Goal: Entertainment & Leisure: Consume media (video, audio)

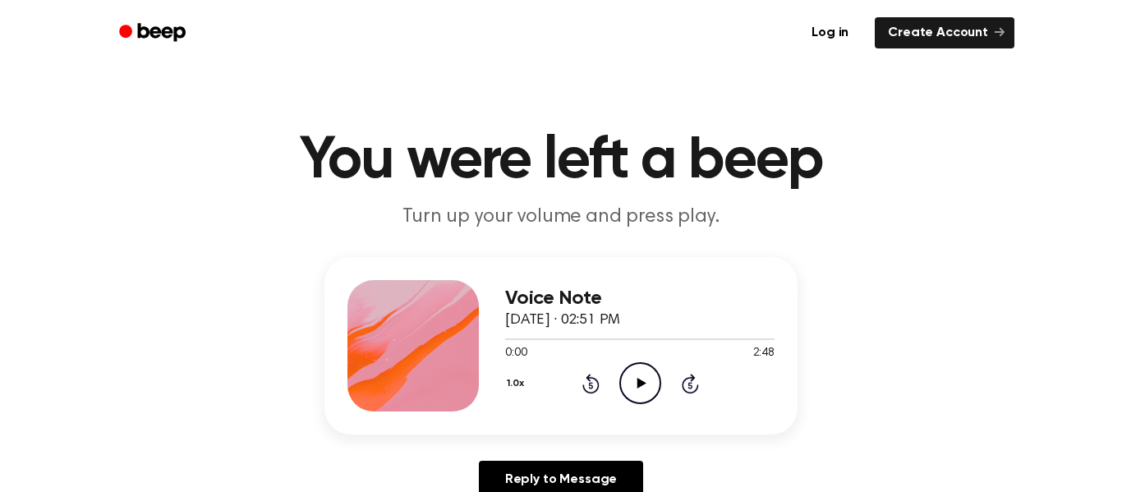
click at [637, 393] on icon "Play Audio" at bounding box center [641, 383] width 42 height 42
click at [636, 396] on icon "Pause Audio" at bounding box center [641, 383] width 42 height 42
click at [636, 396] on icon "Play Audio" at bounding box center [641, 383] width 42 height 42
click at [636, 396] on icon "Pause Audio" at bounding box center [641, 383] width 42 height 42
click at [521, 387] on button "1.0x" at bounding box center [517, 384] width 25 height 28
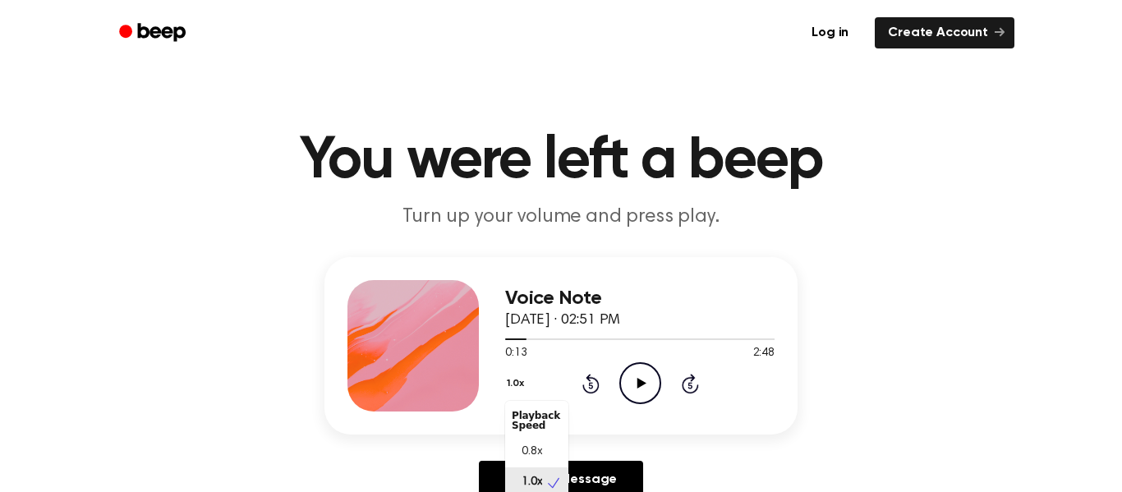
scroll to position [7, 0]
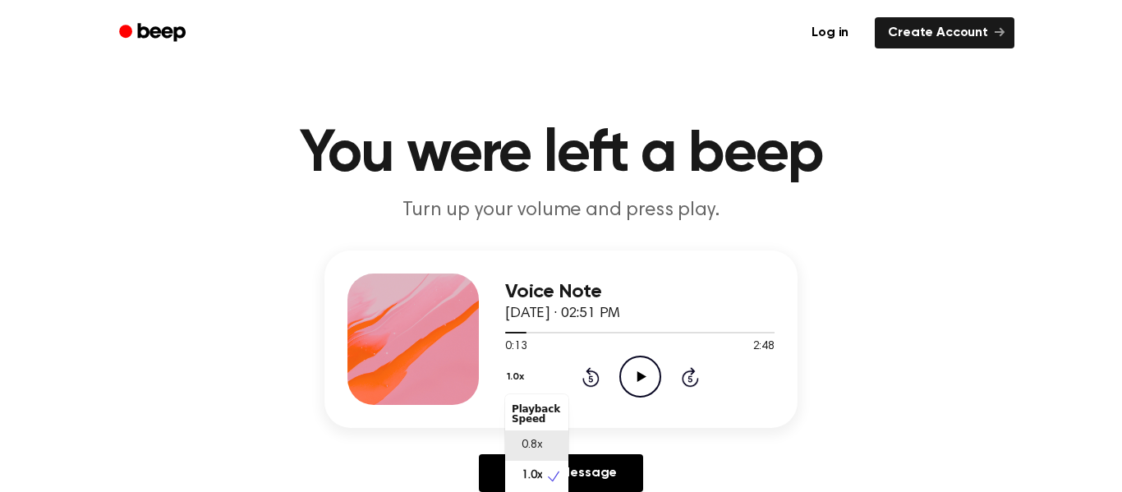
click at [530, 449] on span "0.8x" at bounding box center [532, 445] width 21 height 17
drag, startPoint x: 527, startPoint y: 334, endPoint x: 492, endPoint y: 349, distance: 37.9
click at [492, 349] on div "Voice Note [DATE] · 02:51 PM 0:13 2:48 Your browser does not support the [objec…" at bounding box center [561, 339] width 473 height 177
click at [589, 376] on icon at bounding box center [591, 377] width 17 height 20
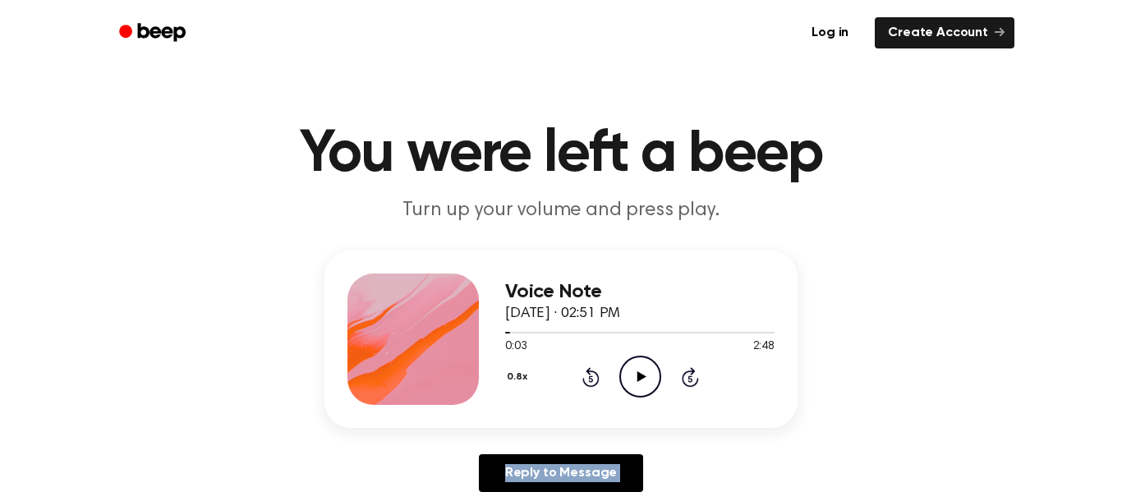
click at [589, 376] on icon at bounding box center [591, 377] width 17 height 20
click at [634, 387] on icon "Play Audio" at bounding box center [641, 377] width 42 height 42
click at [633, 392] on icon "Pause Audio" at bounding box center [641, 377] width 42 height 42
click at [634, 375] on icon "Play Audio" at bounding box center [641, 377] width 42 height 42
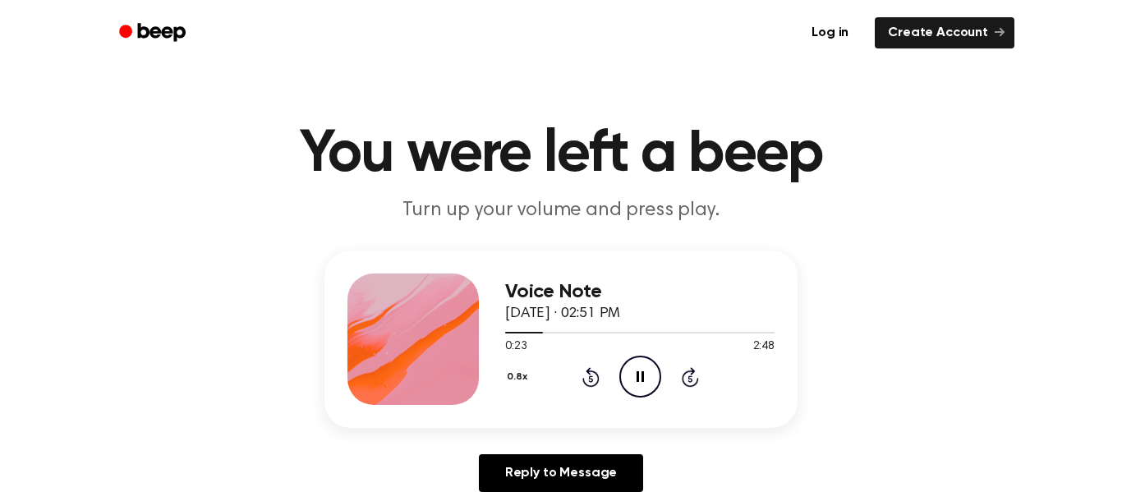
click at [632, 388] on icon "Pause Audio" at bounding box center [641, 377] width 42 height 42
click at [631, 388] on icon "Play Audio" at bounding box center [641, 377] width 42 height 42
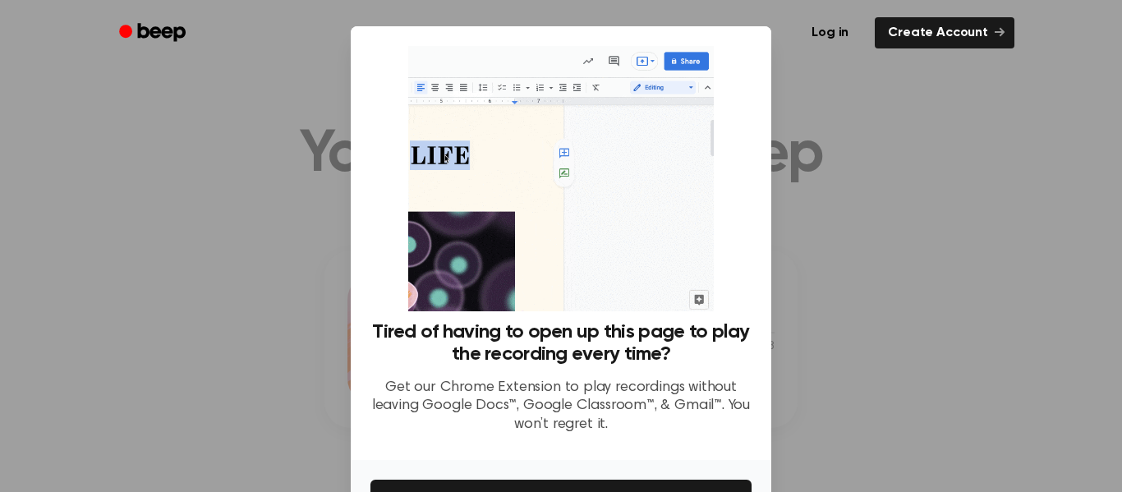
click at [907, 265] on div at bounding box center [561, 246] width 1122 height 492
drag, startPoint x: 767, startPoint y: 218, endPoint x: 699, endPoint y: 201, distance: 69.6
click at [699, 201] on div "Tired of having to open up this page to play the recording every time? Get our …" at bounding box center [561, 243] width 421 height 434
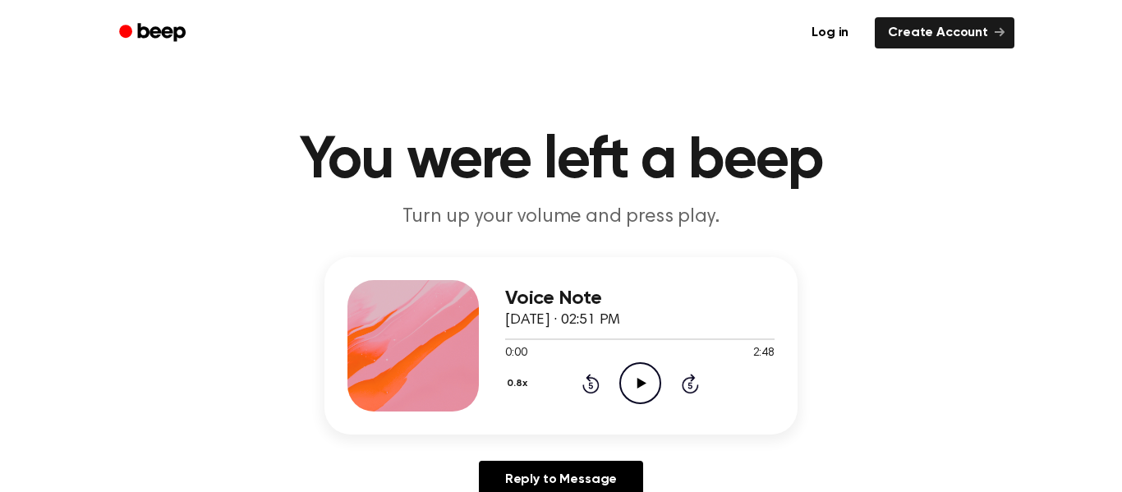
click at [639, 380] on icon at bounding box center [641, 383] width 9 height 11
click at [639, 380] on icon "Pause Audio" at bounding box center [641, 383] width 42 height 42
click at [639, 380] on icon at bounding box center [641, 383] width 9 height 11
click at [634, 385] on icon "Pause Audio" at bounding box center [641, 383] width 42 height 42
click at [682, 385] on icon at bounding box center [690, 384] width 17 height 20
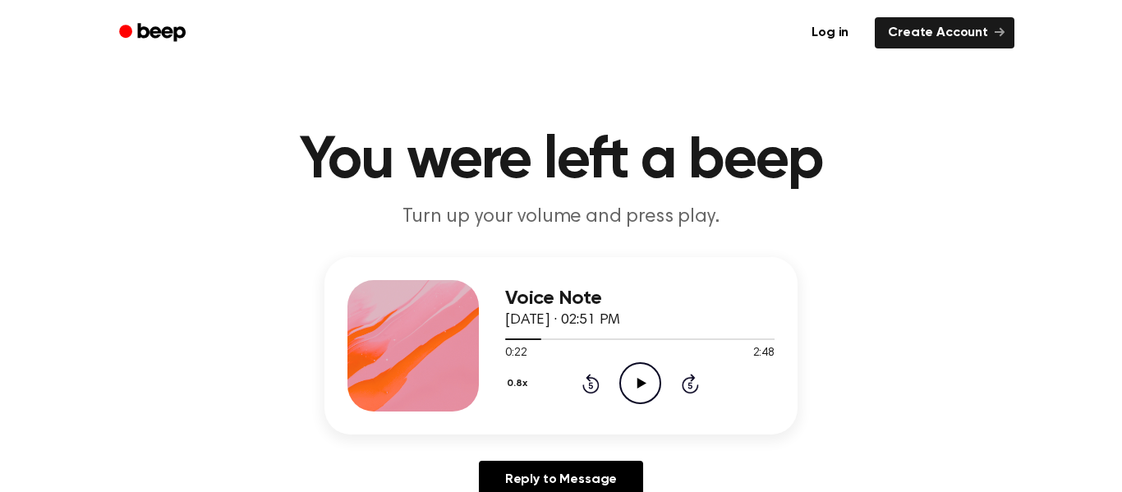
click at [636, 380] on icon "Play Audio" at bounding box center [641, 383] width 42 height 42
click at [638, 380] on icon at bounding box center [640, 383] width 7 height 11
click at [638, 380] on icon at bounding box center [641, 383] width 9 height 11
click at [639, 384] on icon "Pause Audio" at bounding box center [641, 383] width 42 height 42
click at [639, 389] on icon "Play Audio" at bounding box center [641, 383] width 42 height 42
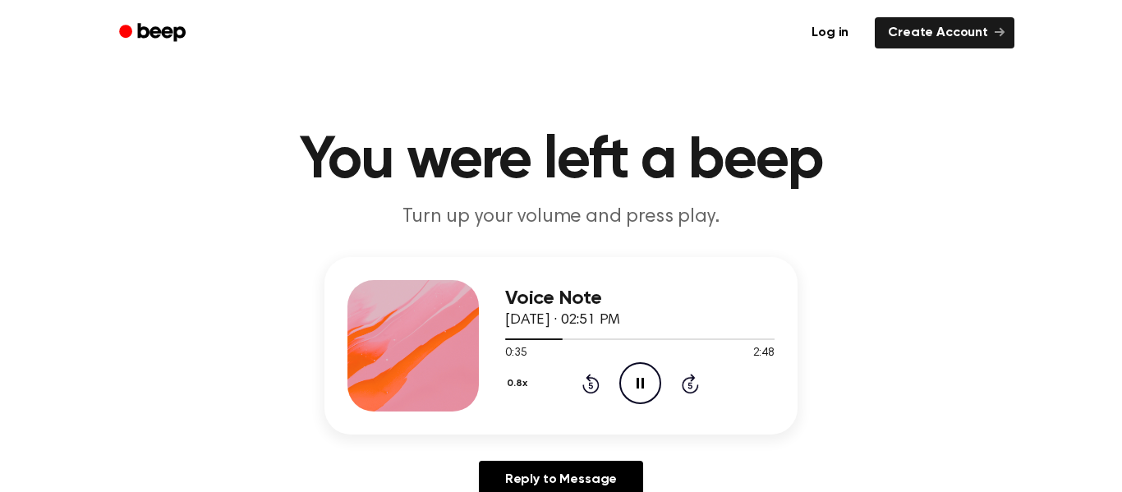
click at [639, 389] on icon "Pause Audio" at bounding box center [641, 383] width 42 height 42
click at [815, 377] on div "Voice Note [DATE] · 02:51 PM 0:36 2:48 Your browser does not support the [objec…" at bounding box center [561, 384] width 1083 height 255
click at [634, 376] on icon "Play Audio" at bounding box center [641, 383] width 42 height 42
click at [634, 376] on icon "Pause Audio" at bounding box center [641, 383] width 42 height 42
click at [634, 376] on icon "Play Audio" at bounding box center [641, 383] width 42 height 42
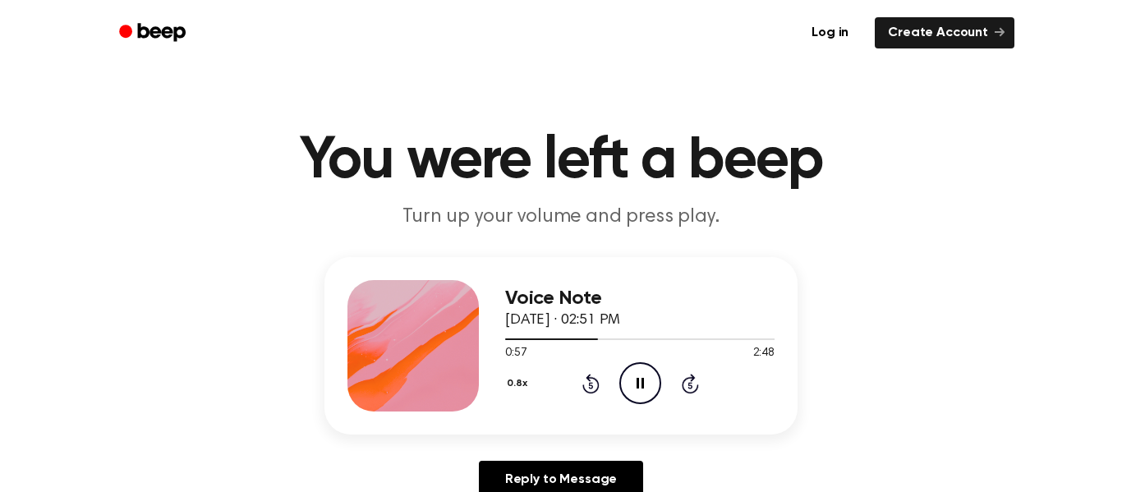
click at [634, 376] on icon "Pause Audio" at bounding box center [641, 383] width 42 height 42
click at [634, 376] on icon "Play Audio" at bounding box center [641, 383] width 42 height 42
click at [637, 385] on icon at bounding box center [640, 383] width 7 height 11
click at [637, 384] on icon "Play Audio" at bounding box center [641, 383] width 42 height 42
click at [637, 384] on icon at bounding box center [640, 383] width 7 height 11
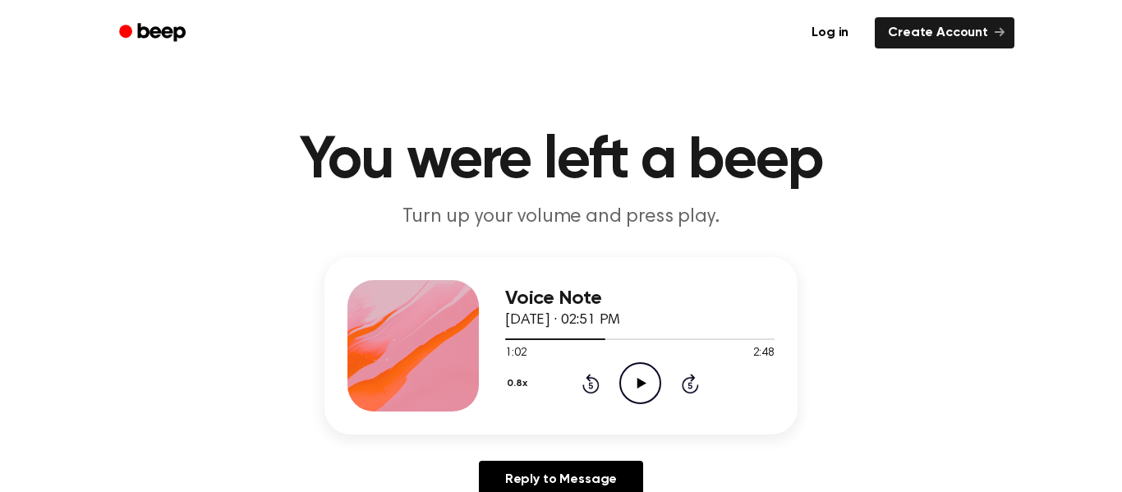
click at [585, 380] on icon "Rewind 5 seconds" at bounding box center [591, 383] width 18 height 21
click at [657, 386] on icon "Play Audio" at bounding box center [641, 383] width 42 height 42
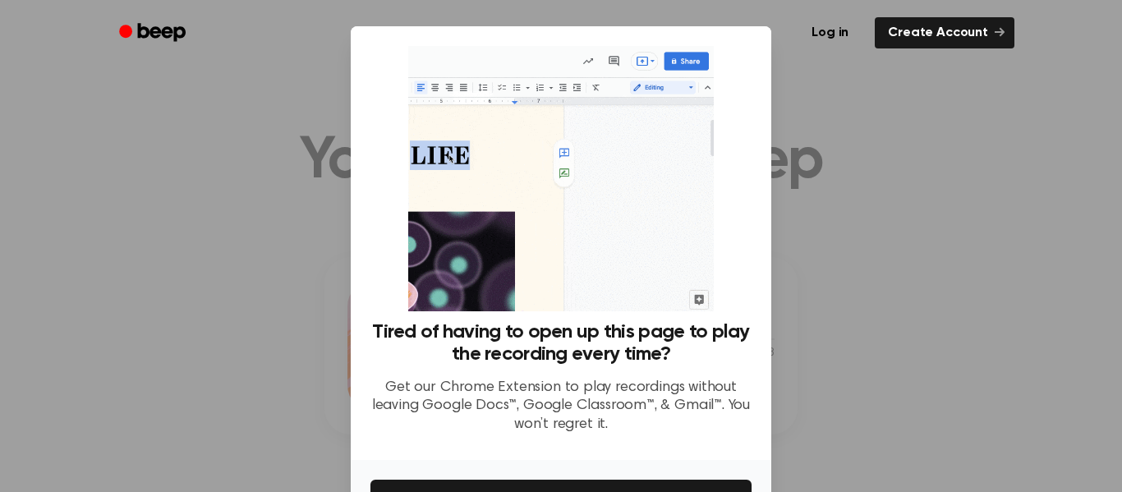
scroll to position [106, 0]
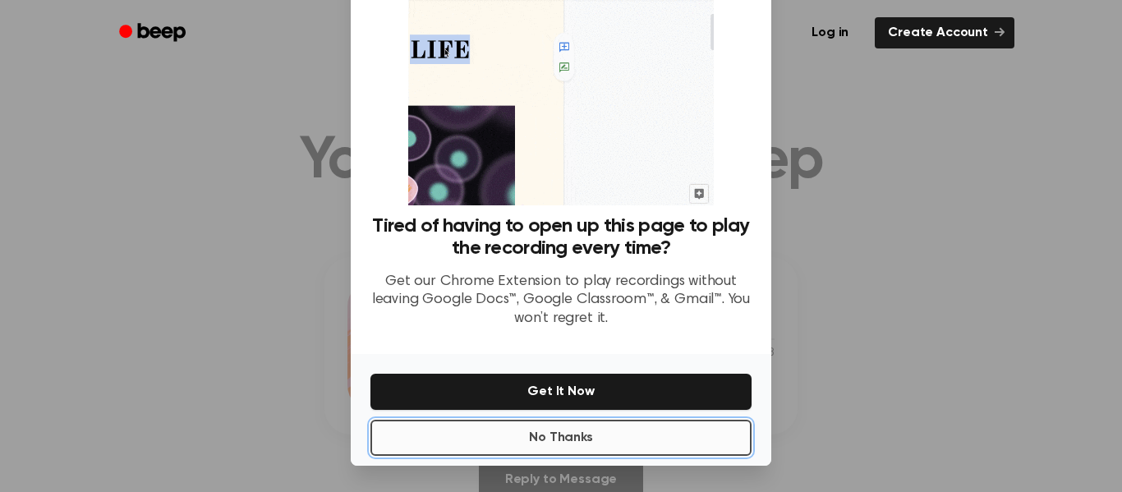
click at [546, 444] on button "No Thanks" at bounding box center [561, 438] width 381 height 36
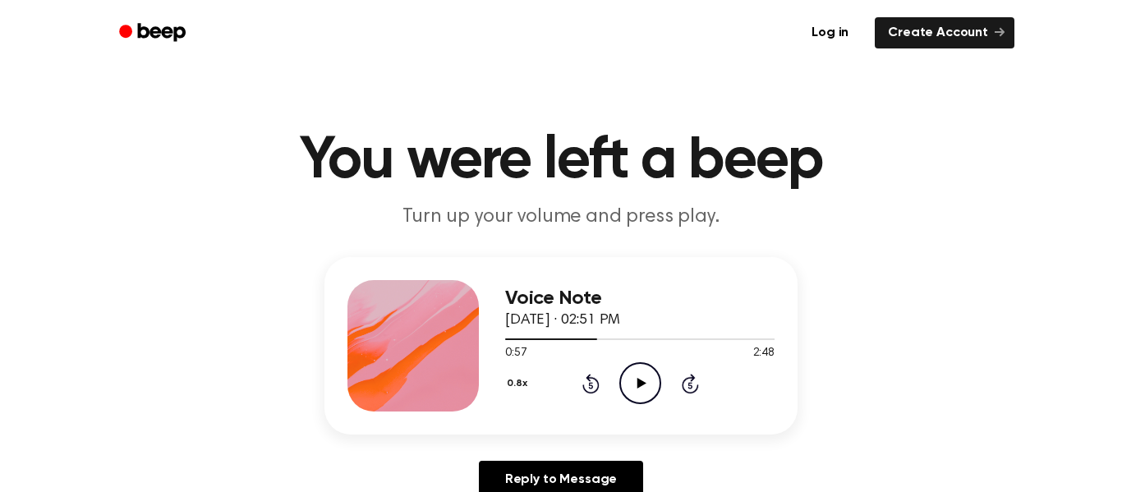
click at [587, 385] on icon "Rewind 5 seconds" at bounding box center [591, 383] width 18 height 21
click at [586, 385] on icon "Rewind 5 seconds" at bounding box center [591, 383] width 18 height 21
click at [625, 378] on icon "Play Audio" at bounding box center [641, 383] width 42 height 42
click at [629, 389] on icon "Pause Audio" at bounding box center [641, 383] width 42 height 42
click at [629, 389] on icon "Play Audio" at bounding box center [641, 383] width 42 height 42
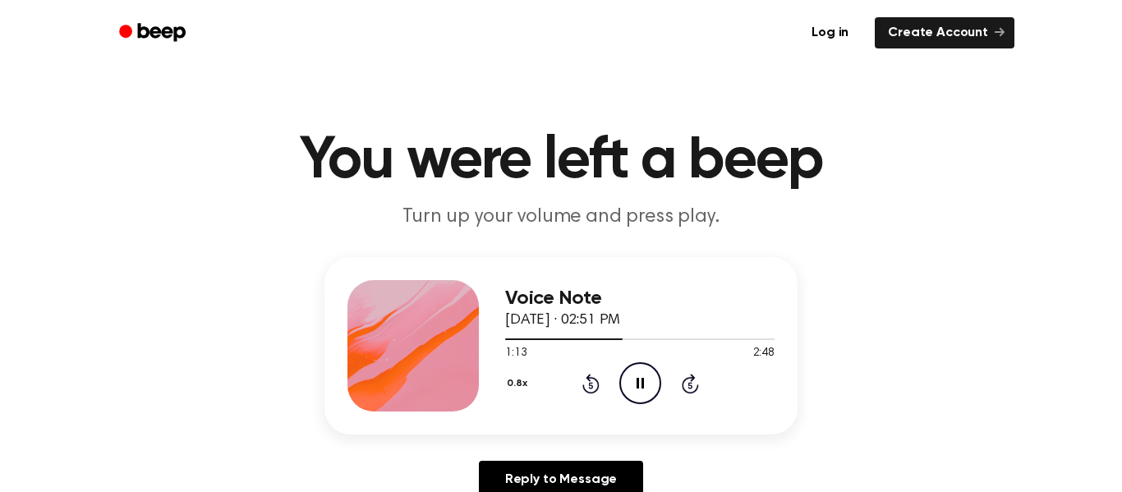
click at [629, 389] on icon "Pause Audio" at bounding box center [641, 383] width 42 height 42
click at [629, 389] on icon "Play Audio" at bounding box center [641, 383] width 42 height 42
click at [631, 390] on icon "Pause Audio" at bounding box center [641, 383] width 42 height 42
click at [631, 390] on icon "Play Audio" at bounding box center [641, 383] width 42 height 42
click at [634, 390] on icon "Pause Audio" at bounding box center [641, 383] width 42 height 42
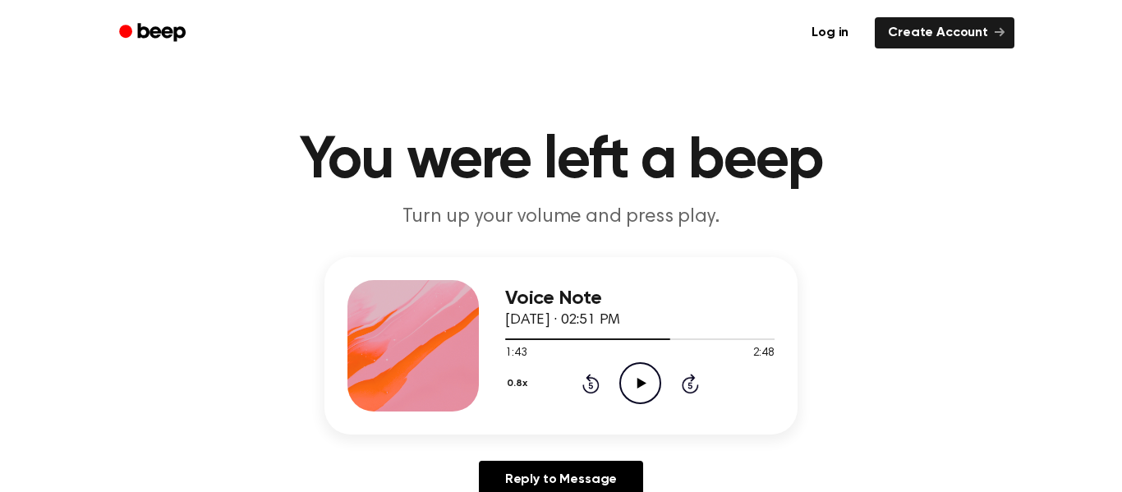
click at [634, 390] on icon "Play Audio" at bounding box center [641, 383] width 42 height 42
click at [634, 390] on icon "Pause Audio" at bounding box center [641, 383] width 42 height 42
click at [634, 390] on icon "Play Audio" at bounding box center [641, 383] width 42 height 42
click at [862, 56] on div "Log in Create Account" at bounding box center [561, 33] width 907 height 66
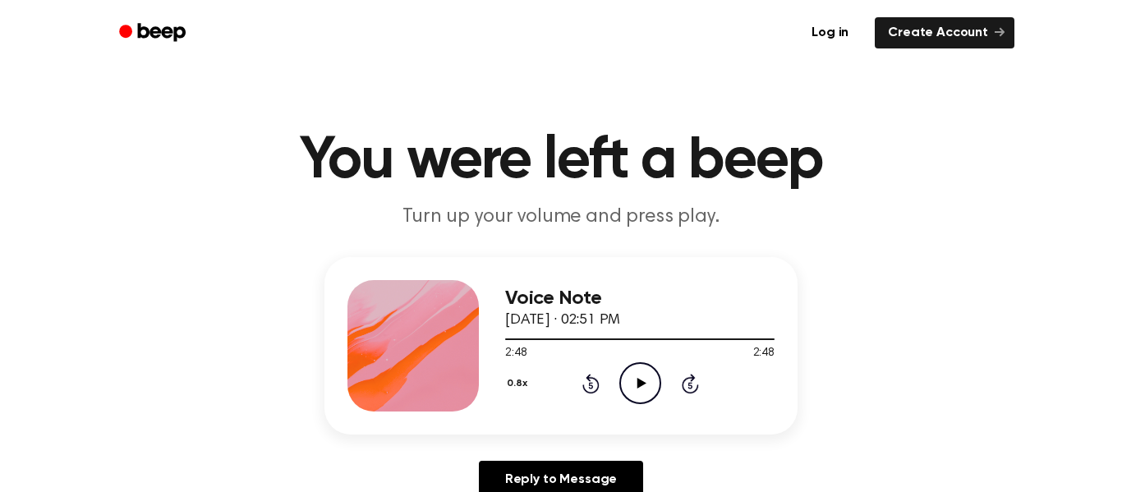
click at [650, 380] on icon "Play Audio" at bounding box center [641, 383] width 42 height 42
click at [693, 382] on icon "Skip 5 seconds" at bounding box center [690, 383] width 18 height 21
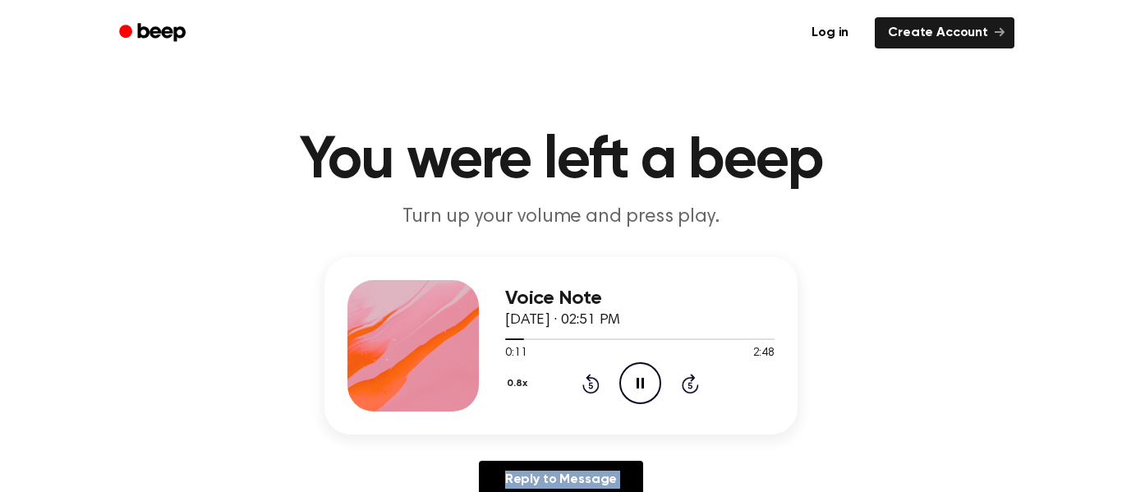
click at [693, 383] on icon "Skip 5 seconds" at bounding box center [690, 383] width 18 height 21
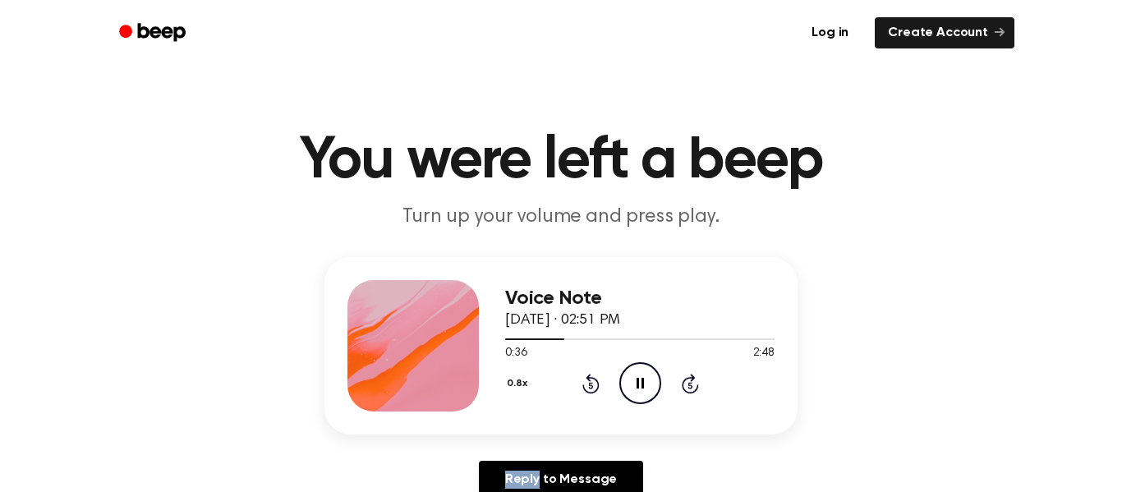
click at [693, 383] on icon "Skip 5 seconds" at bounding box center [690, 383] width 18 height 21
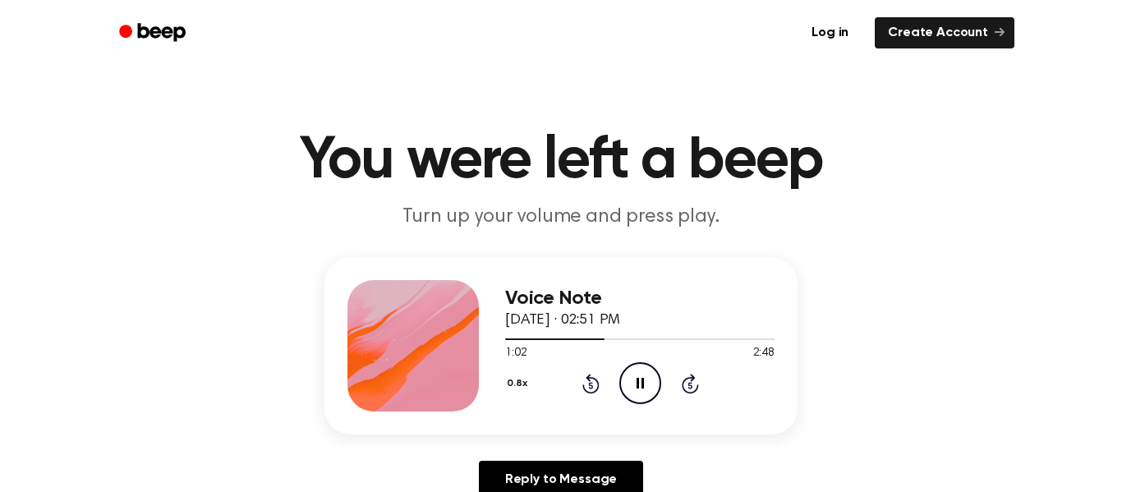
click at [693, 383] on icon "Skip 5 seconds" at bounding box center [690, 383] width 18 height 21
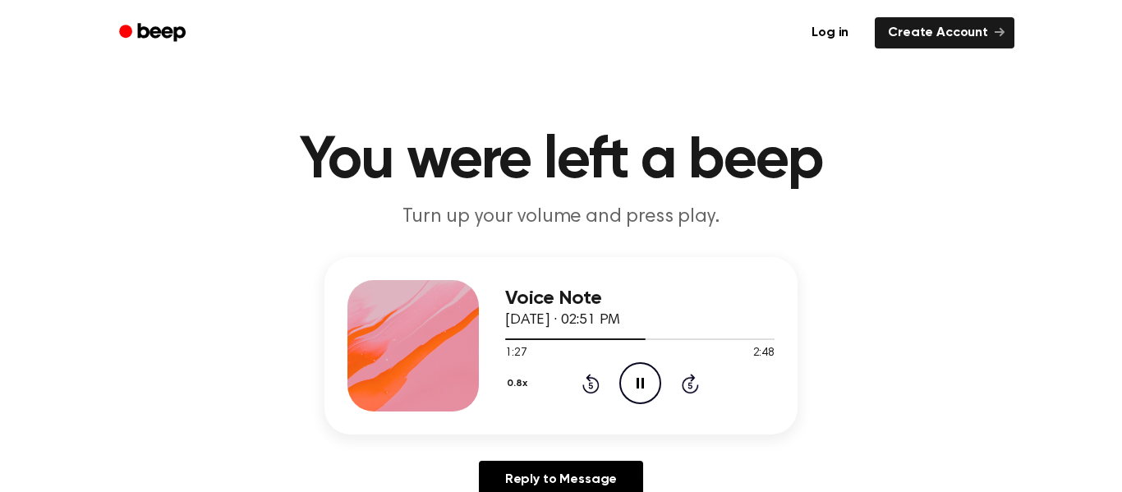
click at [689, 390] on icon "Skip 5 seconds" at bounding box center [690, 383] width 18 height 21
click at [689, 387] on icon "Skip 5 seconds" at bounding box center [690, 383] width 18 height 21
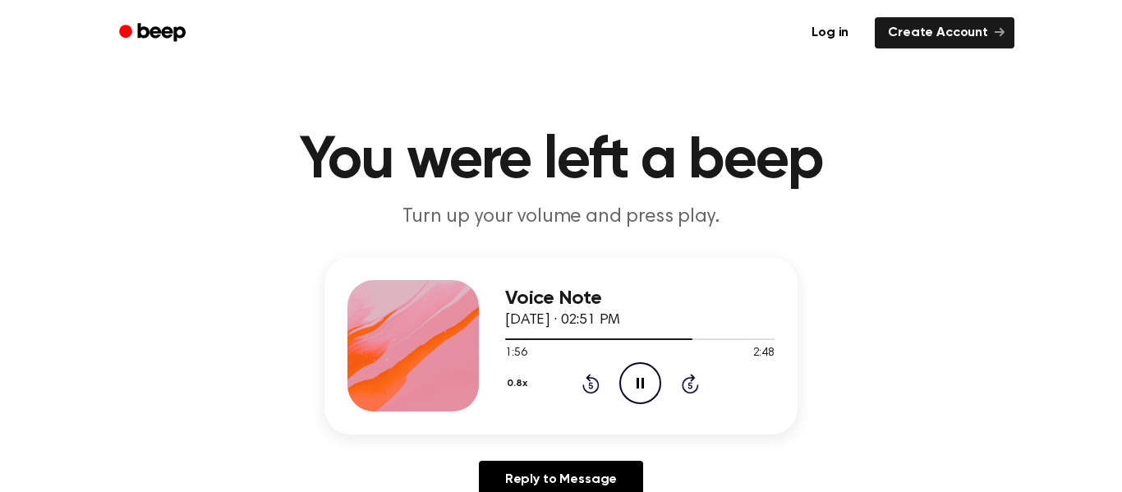
click at [687, 381] on icon "Skip 5 seconds" at bounding box center [690, 383] width 18 height 21
click at [682, 394] on div "0.8x Rewind 5 seconds Pause Audio Skip 5 seconds" at bounding box center [640, 383] width 270 height 42
click at [686, 385] on icon "Skip 5 seconds" at bounding box center [690, 383] width 18 height 21
click at [684, 389] on icon at bounding box center [690, 384] width 17 height 20
click at [685, 385] on icon "Skip 5 seconds" at bounding box center [690, 383] width 18 height 21
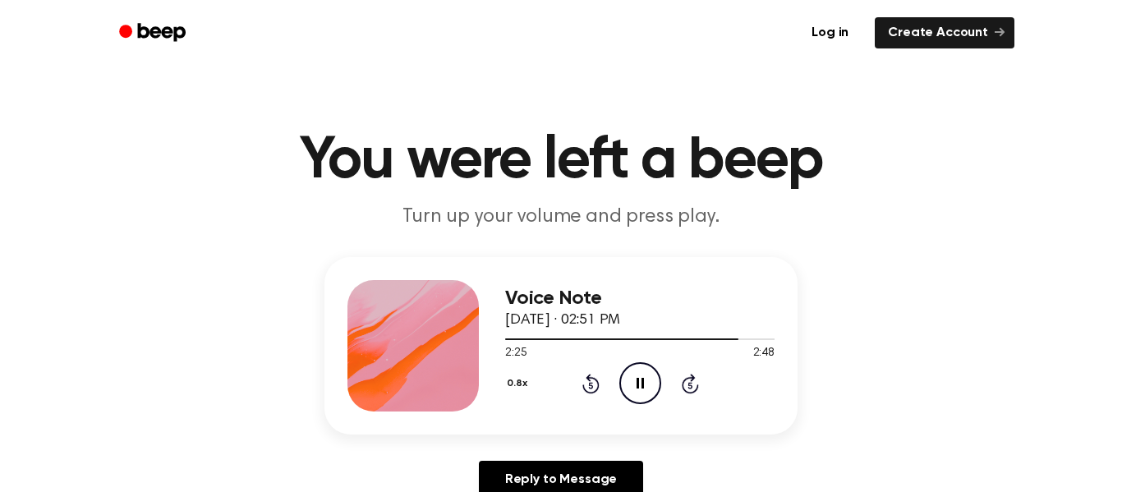
click at [639, 384] on icon "Pause Audio" at bounding box center [641, 383] width 42 height 42
click at [592, 390] on icon "Rewind 5 seconds" at bounding box center [591, 383] width 18 height 21
click at [638, 381] on icon at bounding box center [641, 383] width 9 height 11
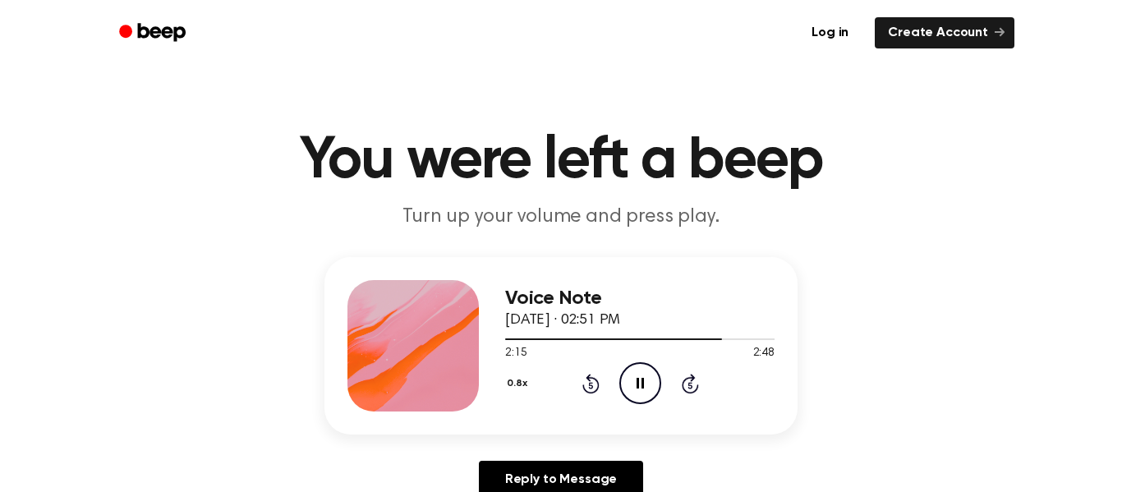
click at [572, 385] on div "0.8x Rewind 5 seconds Pause Audio Skip 5 seconds" at bounding box center [640, 383] width 270 height 42
click at [586, 385] on icon "Rewind 5 seconds" at bounding box center [591, 383] width 18 height 21
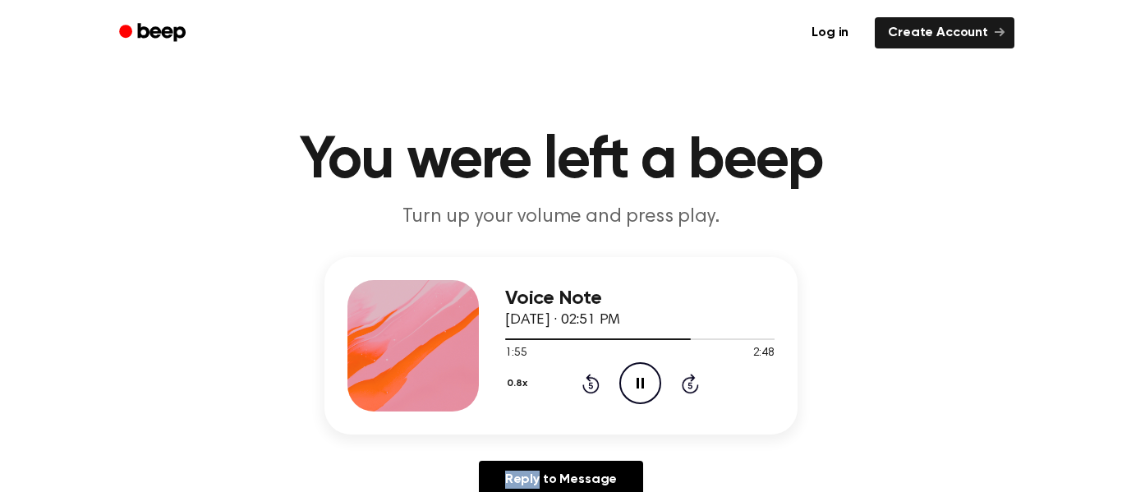
click at [586, 385] on icon "Rewind 5 seconds" at bounding box center [591, 383] width 18 height 21
click at [744, 371] on div "0.8x Rewind 5 seconds Pause Audio Skip 5 seconds" at bounding box center [640, 383] width 270 height 42
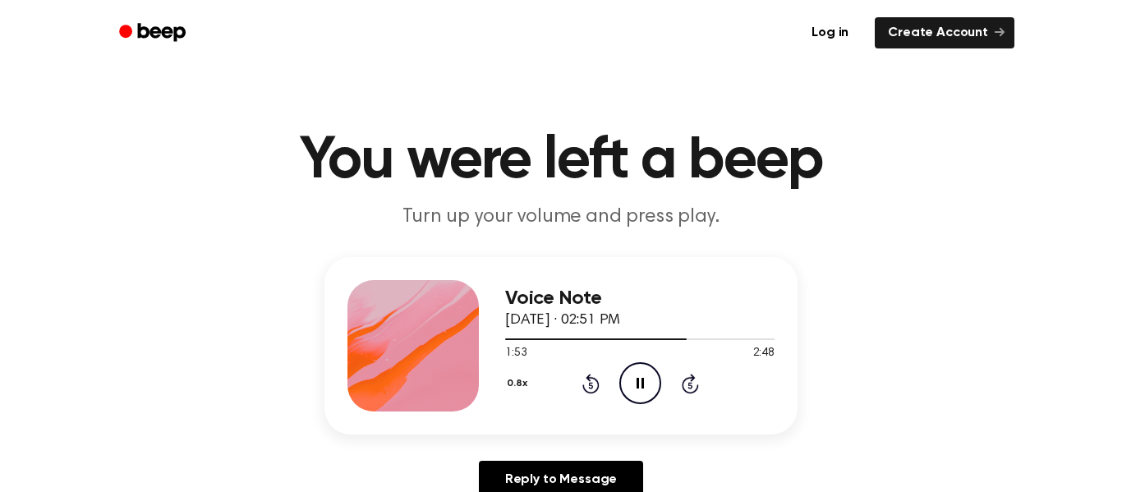
click at [684, 385] on icon "Skip 5 seconds" at bounding box center [690, 383] width 18 height 21
click at [687, 381] on icon "Skip 5 seconds" at bounding box center [690, 383] width 18 height 21
click at [635, 389] on icon "Pause Audio" at bounding box center [641, 383] width 42 height 42
click at [635, 389] on icon "Play Audio" at bounding box center [641, 383] width 42 height 42
click at [635, 389] on icon "Pause Audio" at bounding box center [641, 383] width 42 height 42
